Goal: Navigation & Orientation: Find specific page/section

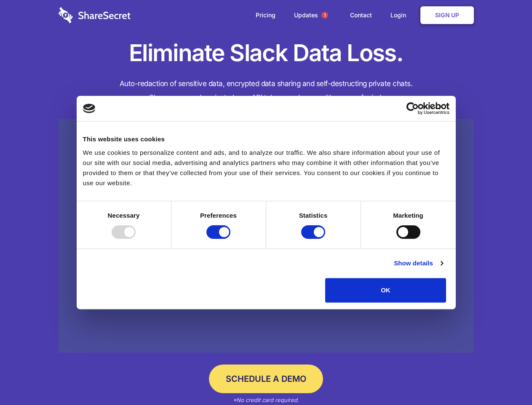
click at [136, 239] on div at bounding box center [124, 231] width 24 height 13
click at [230, 239] on input "Preferences" at bounding box center [218, 231] width 24 height 13
checkbox input "false"
click at [314, 239] on input "Statistics" at bounding box center [313, 231] width 24 height 13
checkbox input "false"
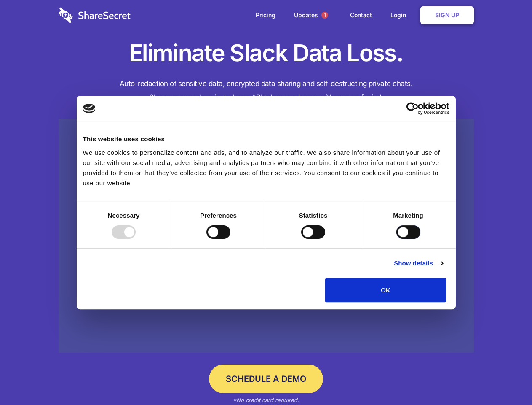
click at [397, 239] on input "Marketing" at bounding box center [409, 231] width 24 height 13
checkbox input "true"
click at [443, 268] on link "Show details" at bounding box center [418, 263] width 49 height 10
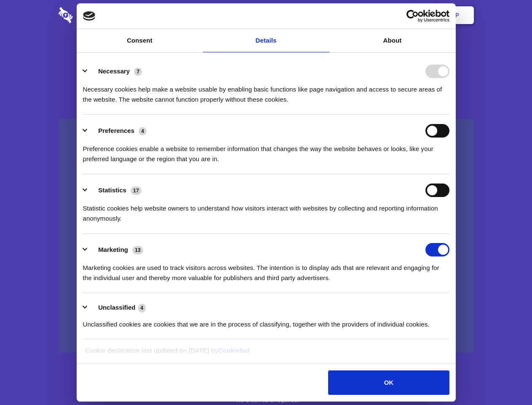
click at [450, 115] on li "Necessary 7 Necessary cookies help make a website usable by enabling basic func…" at bounding box center [266, 84] width 367 height 59
click at [324, 15] on span "1" at bounding box center [325, 15] width 7 height 7
